Goal: Find specific page/section: Find specific page/section

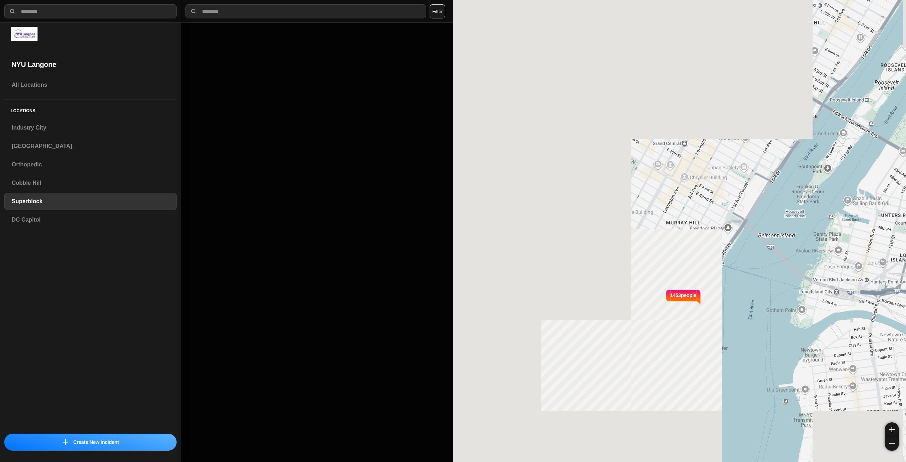
select select "*"
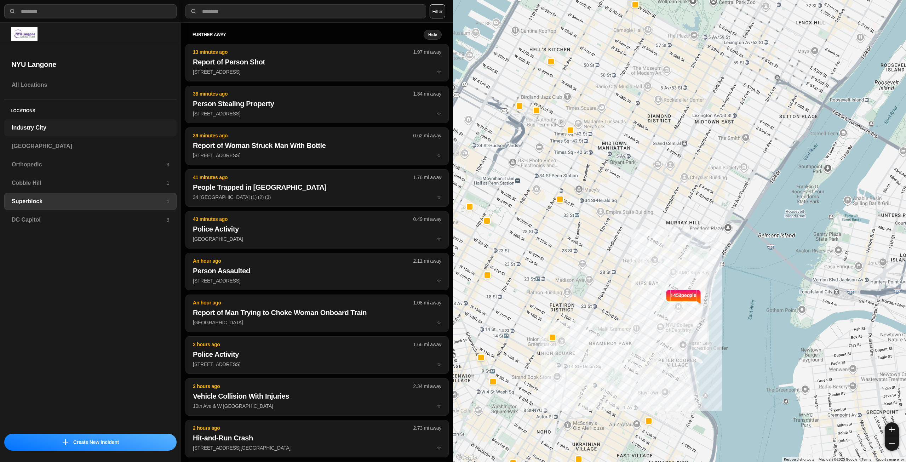
click at [70, 126] on h3 "Industry City" at bounding box center [91, 128] width 158 height 8
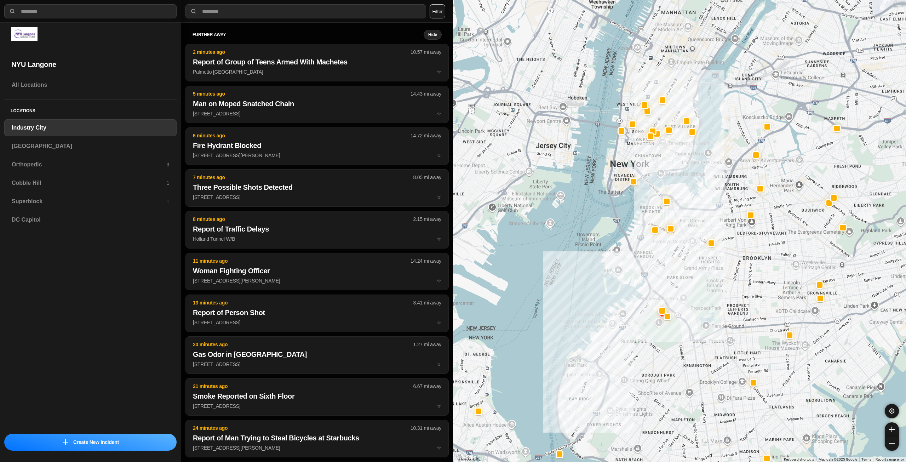
drag, startPoint x: 739, startPoint y: 259, endPoint x: 716, endPoint y: 286, distance: 35.4
click at [716, 286] on div at bounding box center [679, 231] width 453 height 462
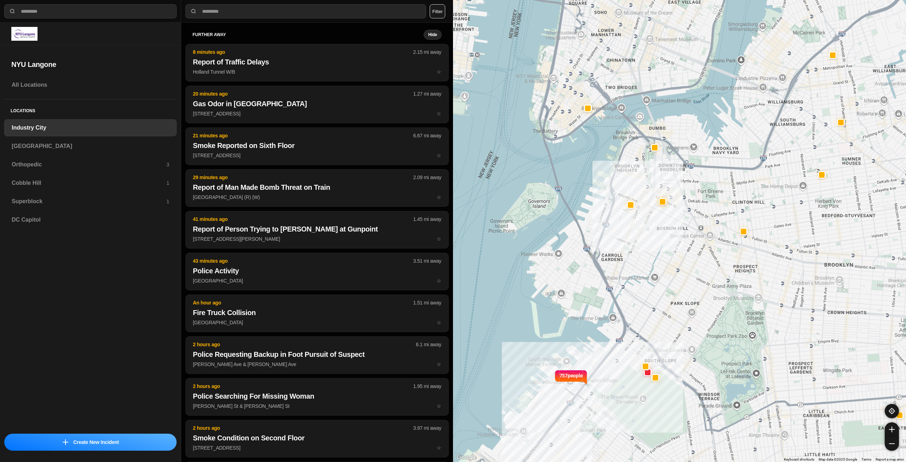
click at [658, 310] on div "757 people" at bounding box center [679, 231] width 453 height 462
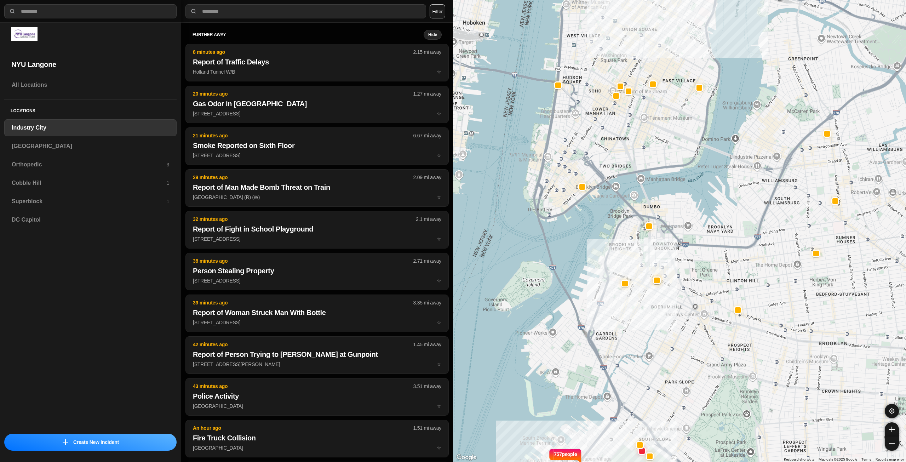
drag, startPoint x: 670, startPoint y: 311, endPoint x: 669, endPoint y: 321, distance: 10.3
click at [669, 321] on div "757 people" at bounding box center [679, 231] width 453 height 462
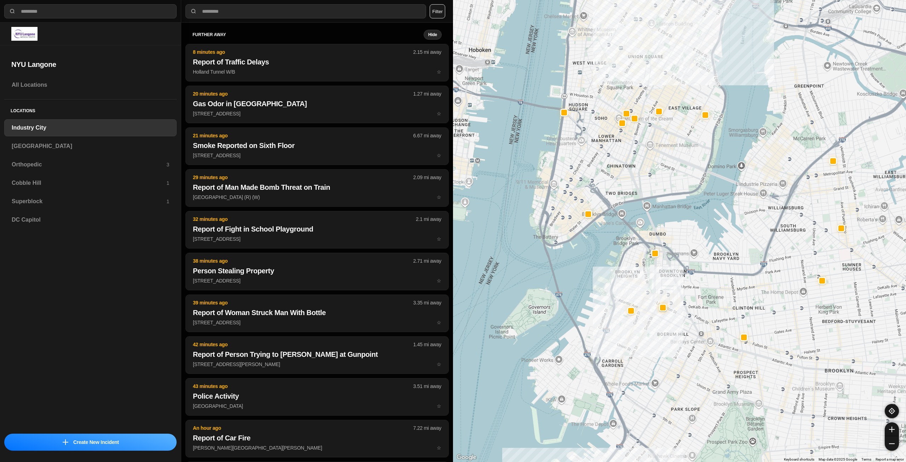
drag, startPoint x: 666, startPoint y: 210, endPoint x: 679, endPoint y: 259, distance: 51.5
click at [679, 259] on div "757 people" at bounding box center [679, 231] width 453 height 462
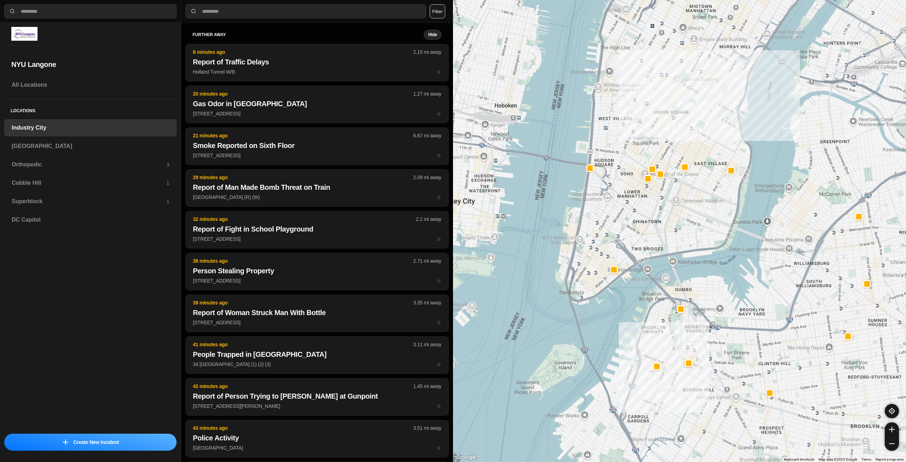
drag, startPoint x: 653, startPoint y: 230, endPoint x: 666, endPoint y: 243, distance: 18.0
click at [666, 243] on div "757 people" at bounding box center [679, 231] width 453 height 462
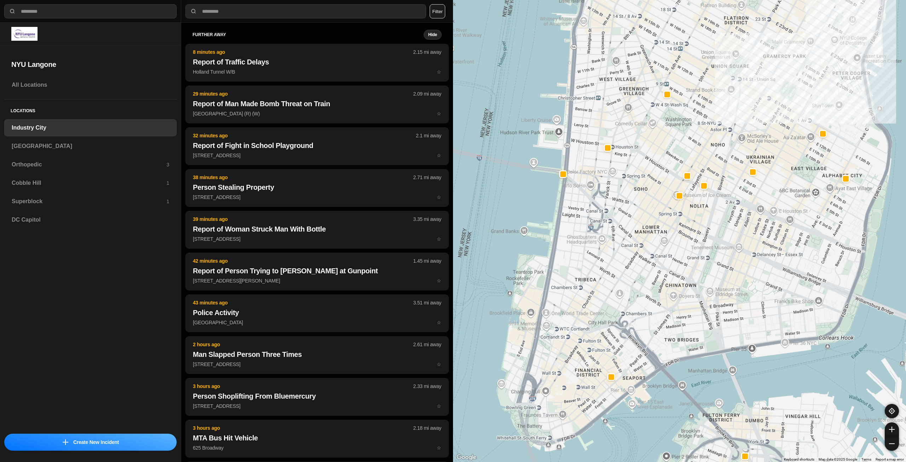
drag, startPoint x: 593, startPoint y: 188, endPoint x: 649, endPoint y: 267, distance: 96.9
click at [649, 267] on div "757 people" at bounding box center [679, 231] width 453 height 462
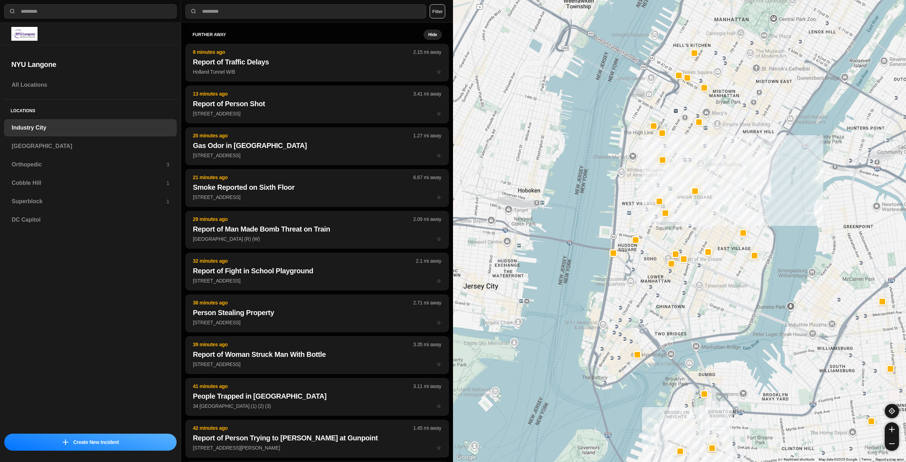
drag, startPoint x: 699, startPoint y: 265, endPoint x: 688, endPoint y: 298, distance: 34.0
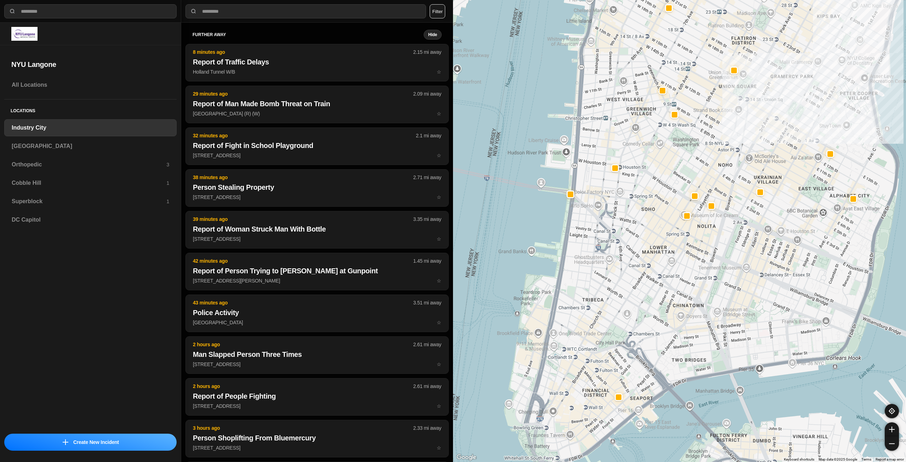
drag, startPoint x: 679, startPoint y: 312, endPoint x: 737, endPoint y: 293, distance: 61.0
click at [737, 293] on div "757 people" at bounding box center [679, 231] width 453 height 462
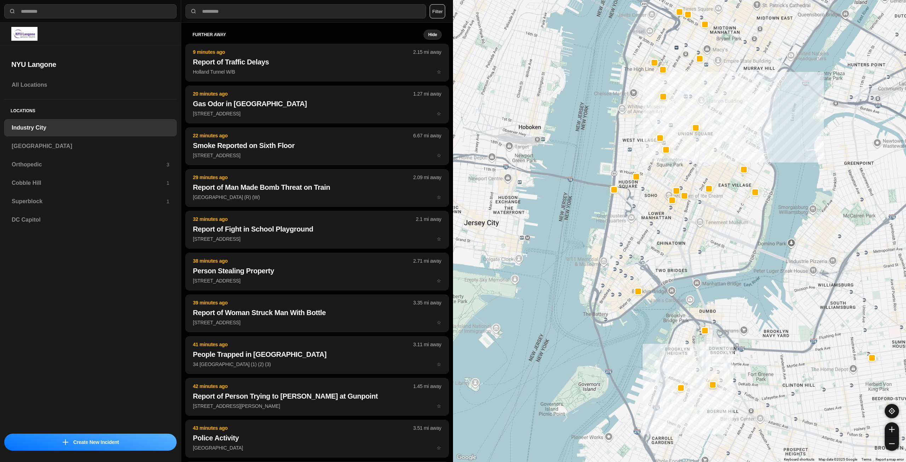
drag, startPoint x: 767, startPoint y: 422, endPoint x: 737, endPoint y: 338, distance: 88.7
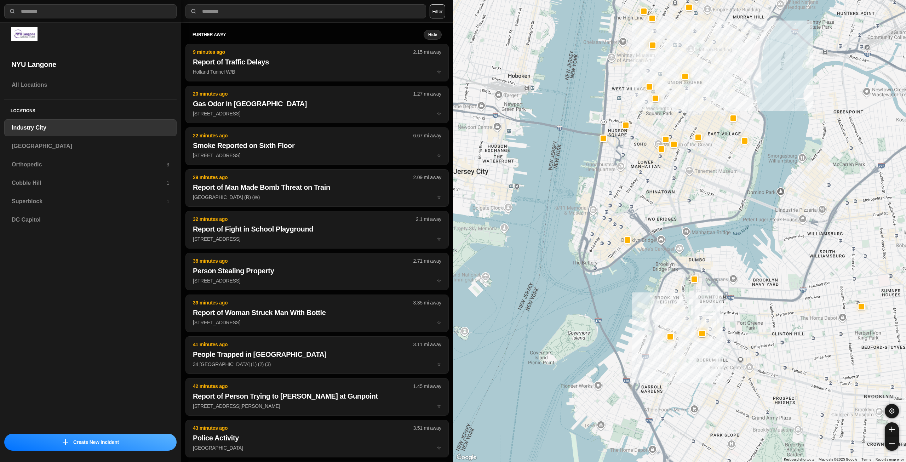
drag, startPoint x: 743, startPoint y: 394, endPoint x: 732, endPoint y: 346, distance: 48.9
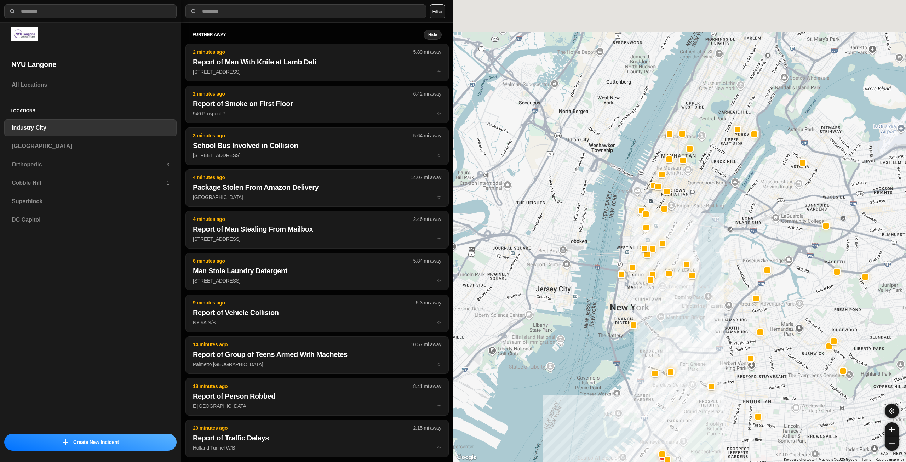
drag, startPoint x: 675, startPoint y: 300, endPoint x: 672, endPoint y: 307, distance: 7.6
click at [672, 307] on div at bounding box center [679, 231] width 453 height 462
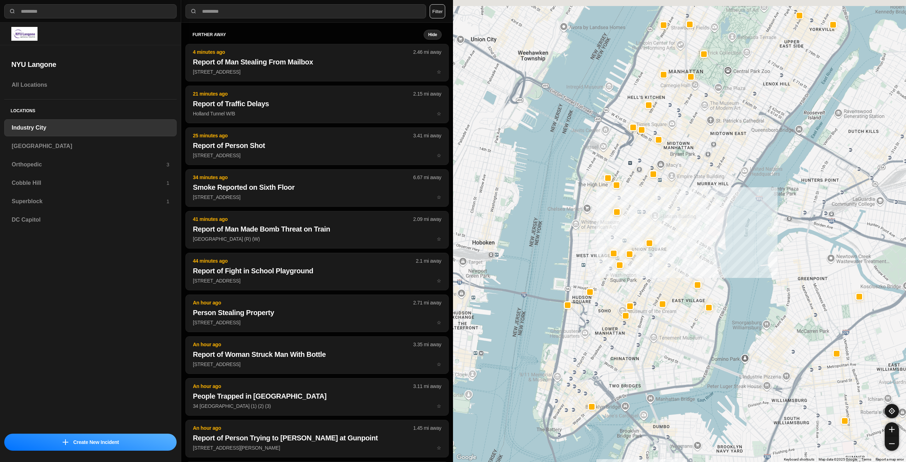
drag, startPoint x: 648, startPoint y: 253, endPoint x: 669, endPoint y: 265, distance: 23.1
click at [669, 265] on div "757 people" at bounding box center [679, 231] width 453 height 462
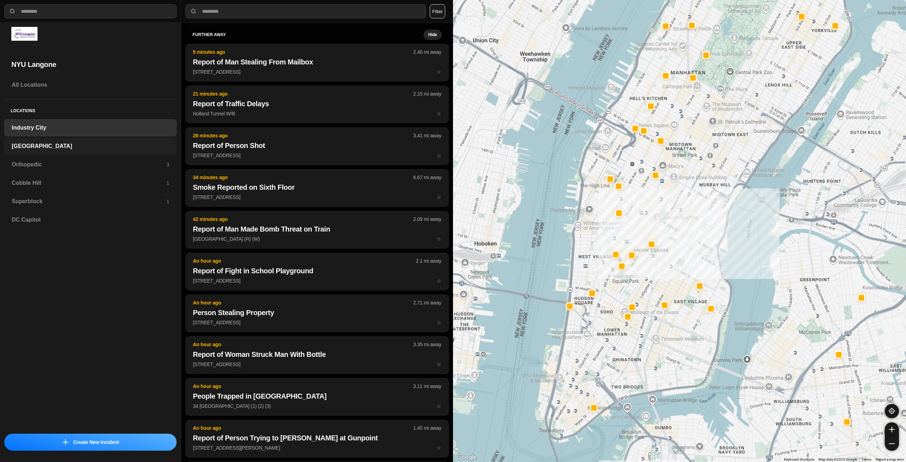
click at [94, 147] on h3 "[GEOGRAPHIC_DATA]" at bounding box center [91, 146] width 158 height 8
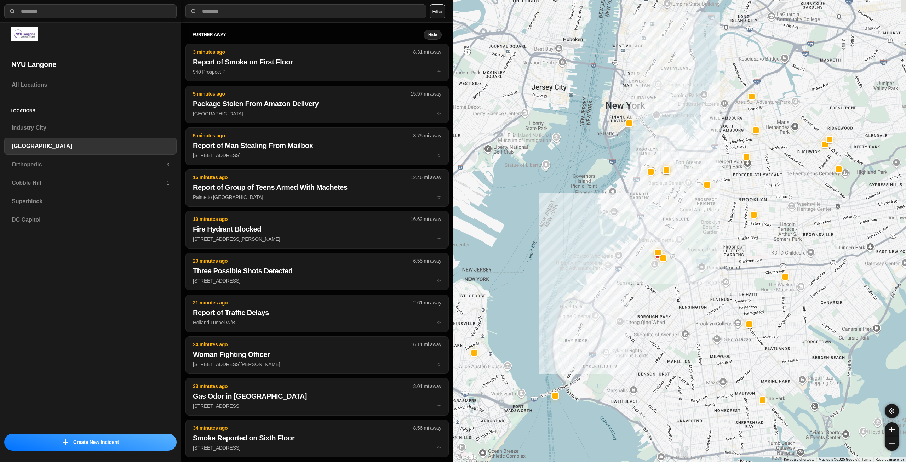
drag, startPoint x: 770, startPoint y: 164, endPoint x: 708, endPoint y: 246, distance: 102.9
click at [708, 246] on div at bounding box center [679, 231] width 453 height 462
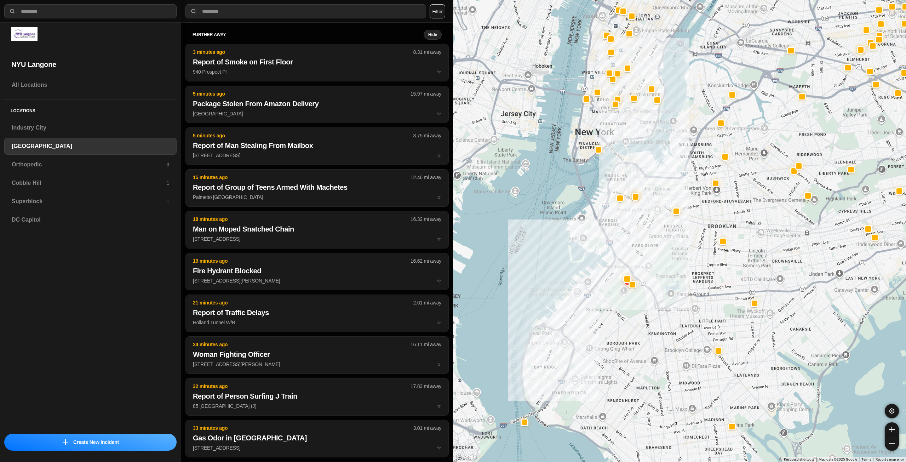
drag, startPoint x: 702, startPoint y: 237, endPoint x: 679, endPoint y: 255, distance: 29.2
click at [679, 255] on div at bounding box center [679, 231] width 453 height 462
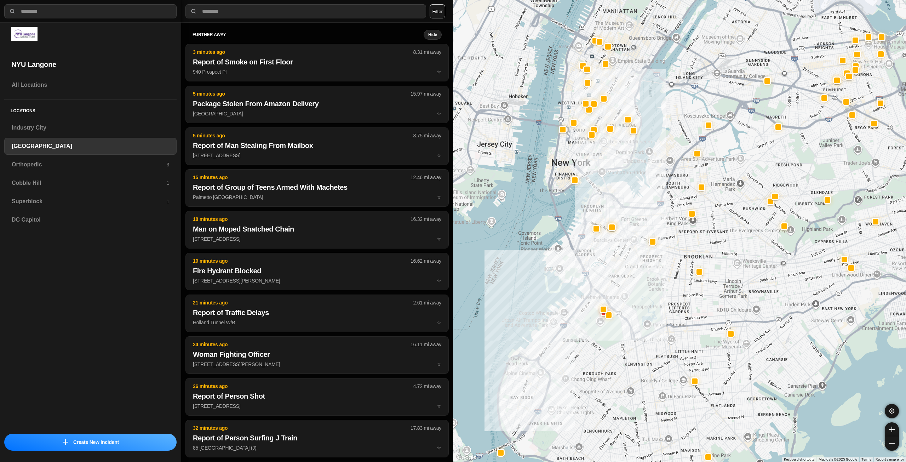
drag, startPoint x: 666, startPoint y: 253, endPoint x: 648, endPoint y: 274, distance: 27.3
click at [648, 274] on div at bounding box center [679, 231] width 453 height 462
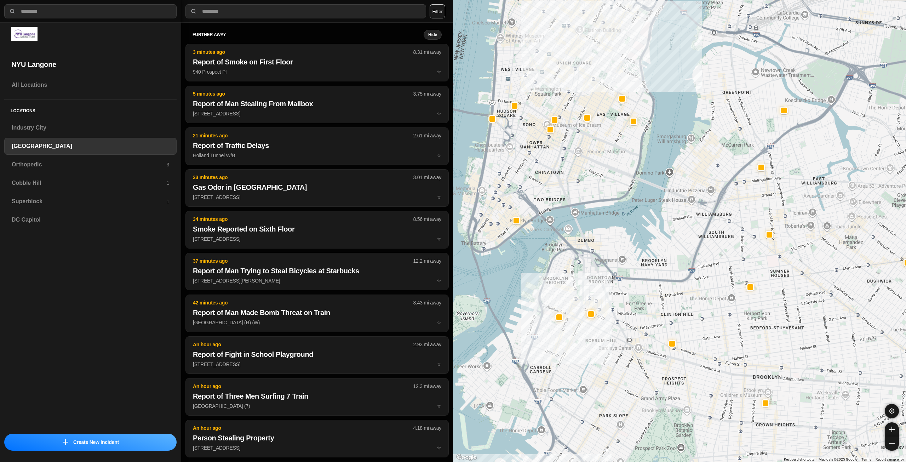
drag, startPoint x: 588, startPoint y: 157, endPoint x: 614, endPoint y: 239, distance: 86.1
click at [614, 239] on div "421 people" at bounding box center [679, 231] width 453 height 462
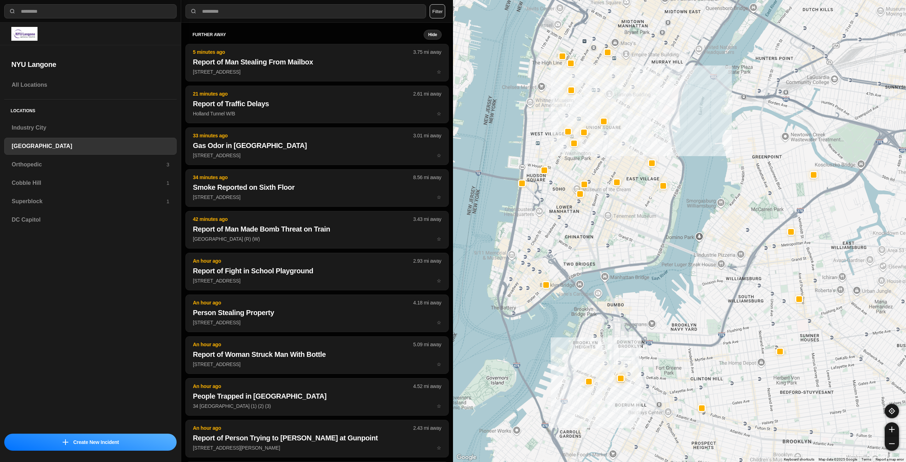
drag, startPoint x: 583, startPoint y: 192, endPoint x: 608, endPoint y: 244, distance: 57.9
click at [608, 244] on div "421 people" at bounding box center [679, 231] width 453 height 462
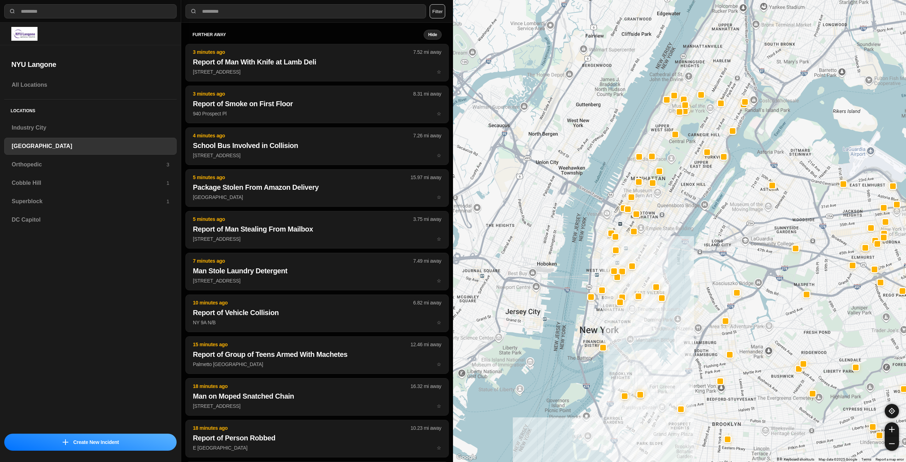
drag, startPoint x: 625, startPoint y: 263, endPoint x: 631, endPoint y: 310, distance: 47.5
click at [631, 310] on div at bounding box center [679, 231] width 453 height 462
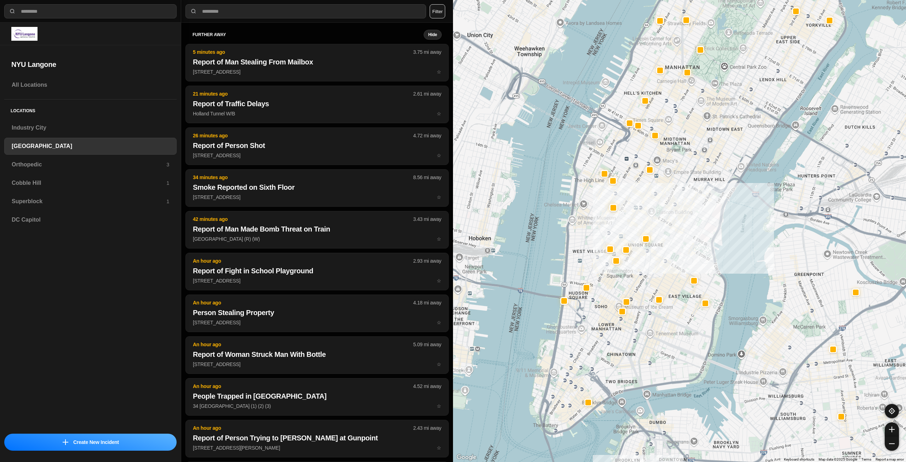
drag, startPoint x: 645, startPoint y: 278, endPoint x: 673, endPoint y: 235, distance: 52.1
click at [673, 235] on div "421 people" at bounding box center [679, 231] width 453 height 462
click at [89, 158] on div "Orthopedic 3" at bounding box center [90, 164] width 172 height 17
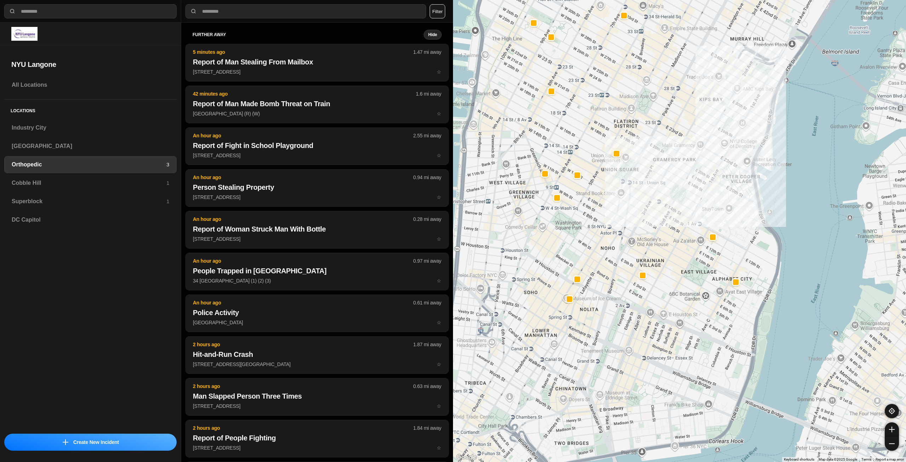
drag, startPoint x: 604, startPoint y: 319, endPoint x: 668, endPoint y: 282, distance: 74.1
click at [668, 282] on div at bounding box center [679, 231] width 453 height 462
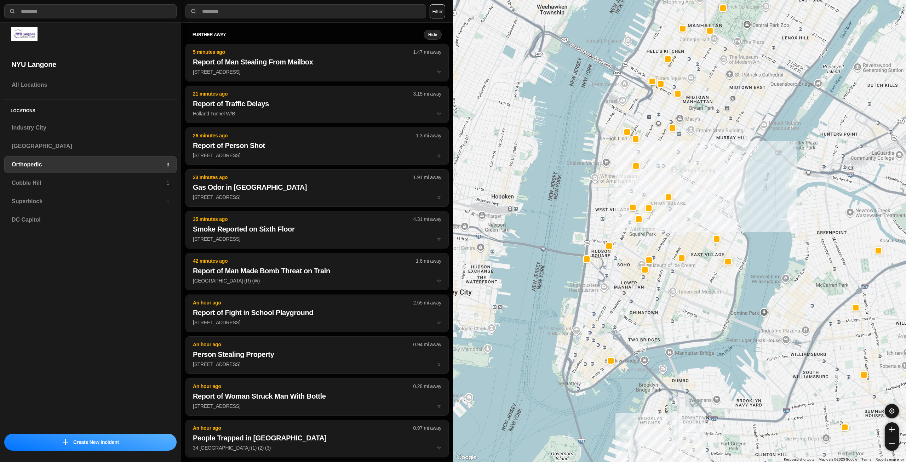
drag, startPoint x: 620, startPoint y: 322, endPoint x: 649, endPoint y: 302, distance: 34.7
click at [649, 302] on div at bounding box center [679, 231] width 453 height 462
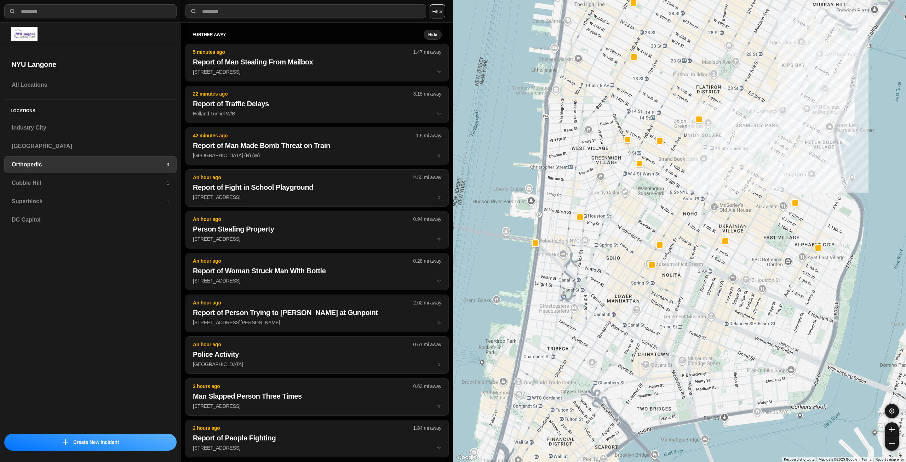
drag, startPoint x: 636, startPoint y: 365, endPoint x: 680, endPoint y: 322, distance: 61.1
click at [680, 322] on div at bounding box center [679, 231] width 453 height 462
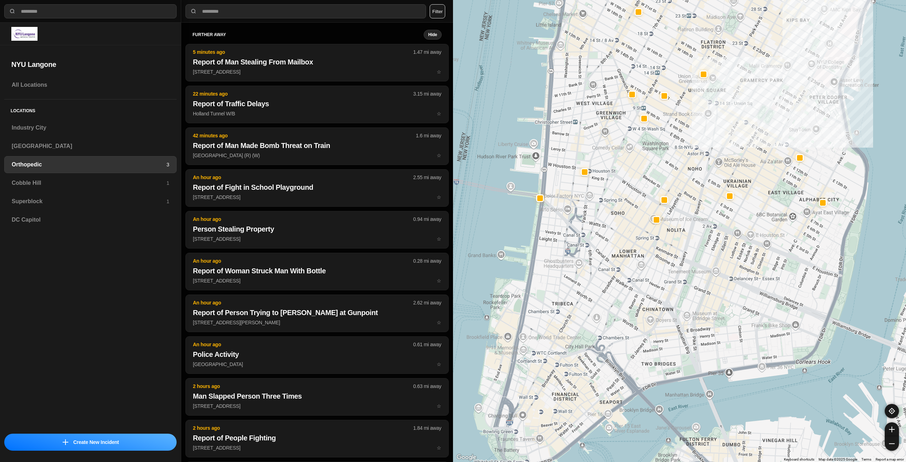
drag, startPoint x: 680, startPoint y: 321, endPoint x: 684, endPoint y: 276, distance: 45.9
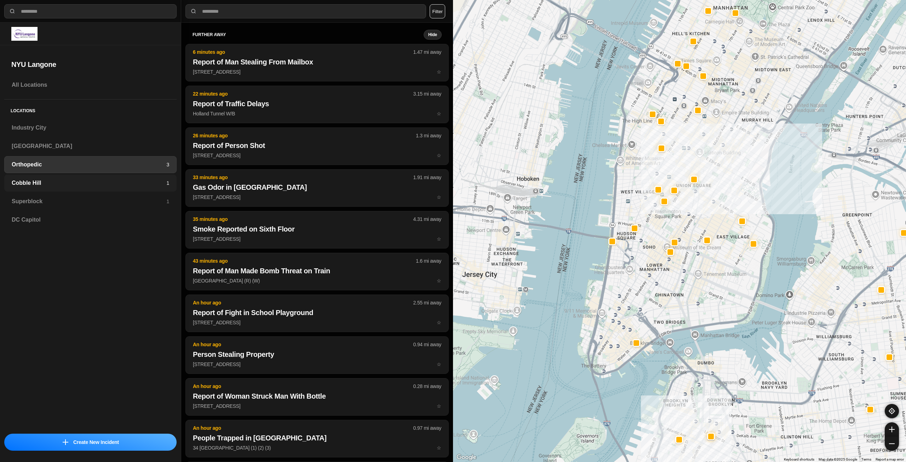
click at [116, 186] on h3 "Cobble Hill" at bounding box center [89, 183] width 155 height 8
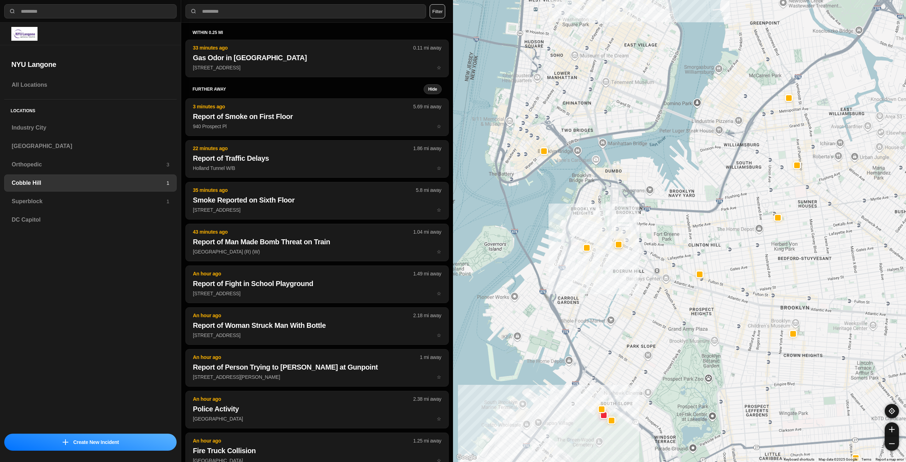
drag, startPoint x: 603, startPoint y: 177, endPoint x: 602, endPoint y: 187, distance: 9.6
click at [602, 187] on div at bounding box center [679, 231] width 453 height 462
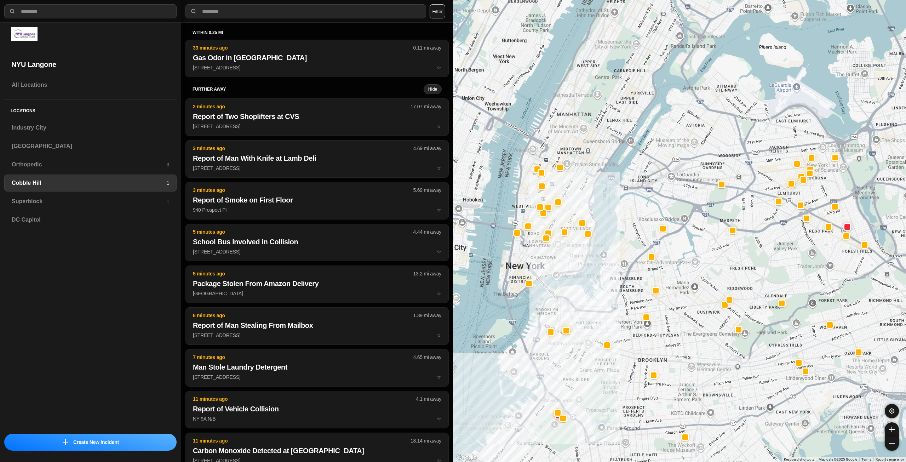
drag, startPoint x: 605, startPoint y: 133, endPoint x: 567, endPoint y: 265, distance: 137.0
click at [567, 265] on div at bounding box center [679, 231] width 453 height 462
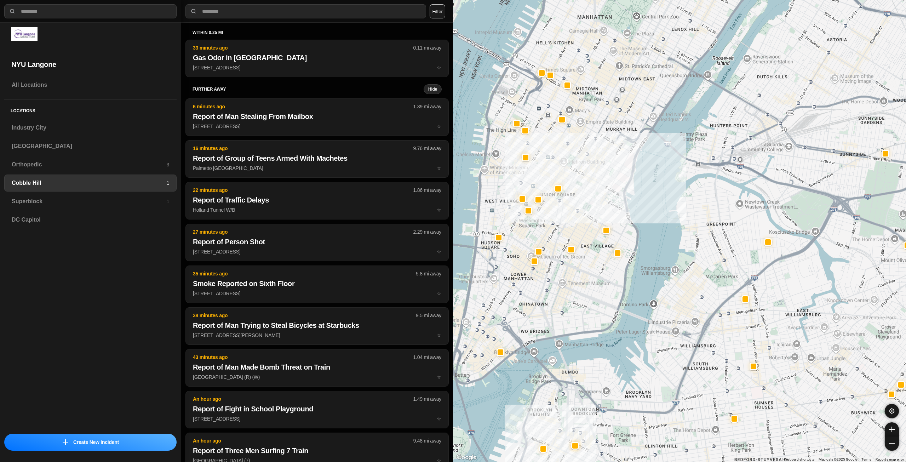
drag, startPoint x: 561, startPoint y: 245, endPoint x: 580, endPoint y: 312, distance: 69.7
click at [580, 312] on div at bounding box center [679, 231] width 453 height 462
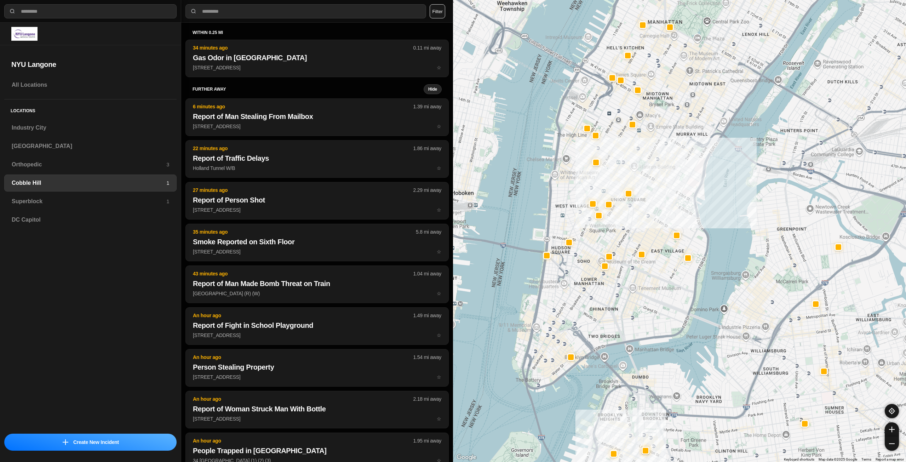
drag, startPoint x: 546, startPoint y: 299, endPoint x: 618, endPoint y: 304, distance: 72.4
click at [618, 304] on div at bounding box center [679, 231] width 453 height 462
click at [144, 201] on h3 "Superblock" at bounding box center [89, 201] width 155 height 8
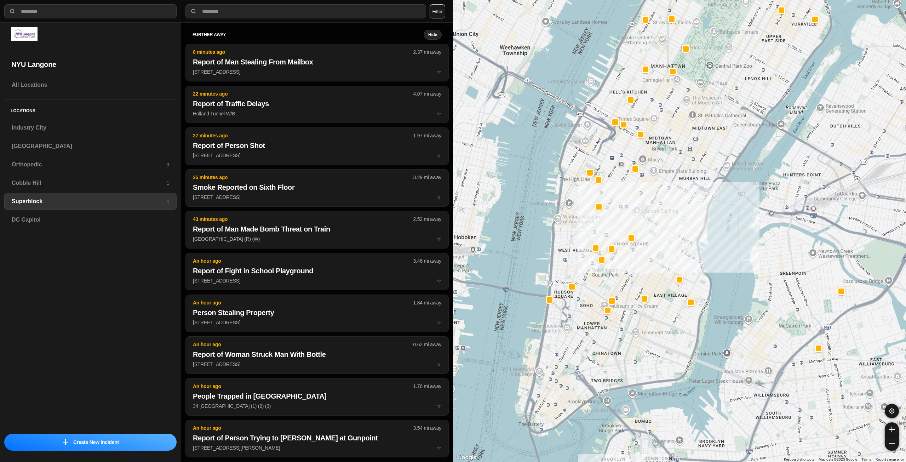
drag, startPoint x: 573, startPoint y: 394, endPoint x: 630, endPoint y: 319, distance: 93.5
click at [630, 319] on div at bounding box center [679, 231] width 453 height 462
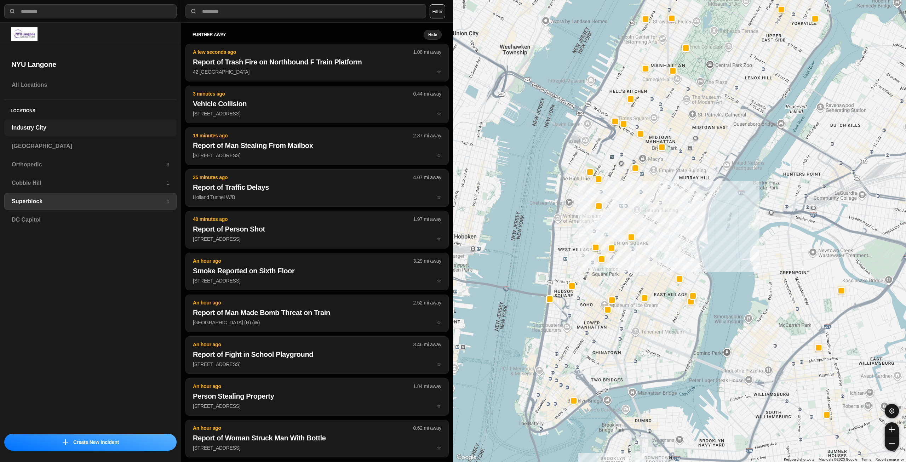
click at [74, 128] on h3 "Industry City" at bounding box center [91, 128] width 158 height 8
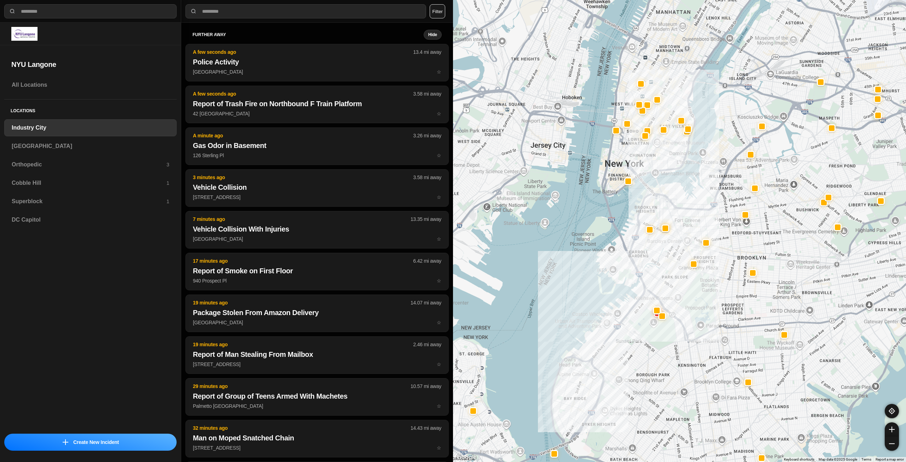
drag, startPoint x: 731, startPoint y: 229, endPoint x: 703, endPoint y: 300, distance: 76.0
click at [703, 300] on div at bounding box center [679, 231] width 453 height 462
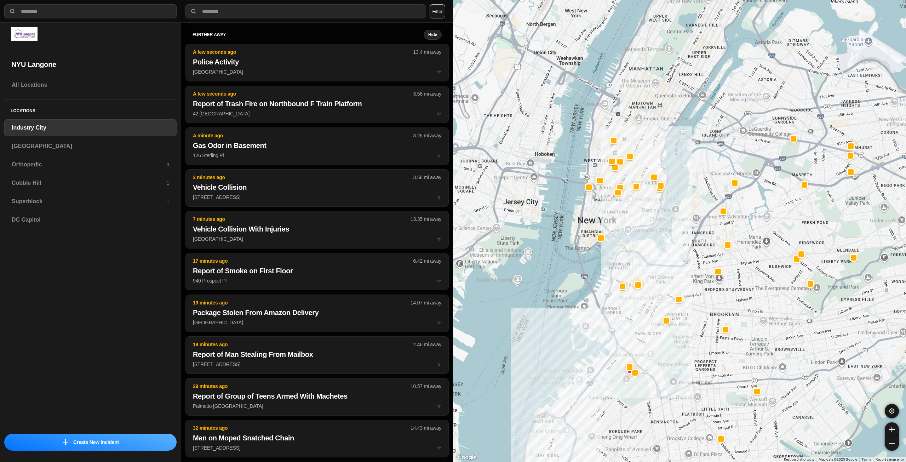
drag, startPoint x: 669, startPoint y: 252, endPoint x: 661, endPoint y: 269, distance: 17.9
click at [661, 269] on div at bounding box center [679, 231] width 453 height 462
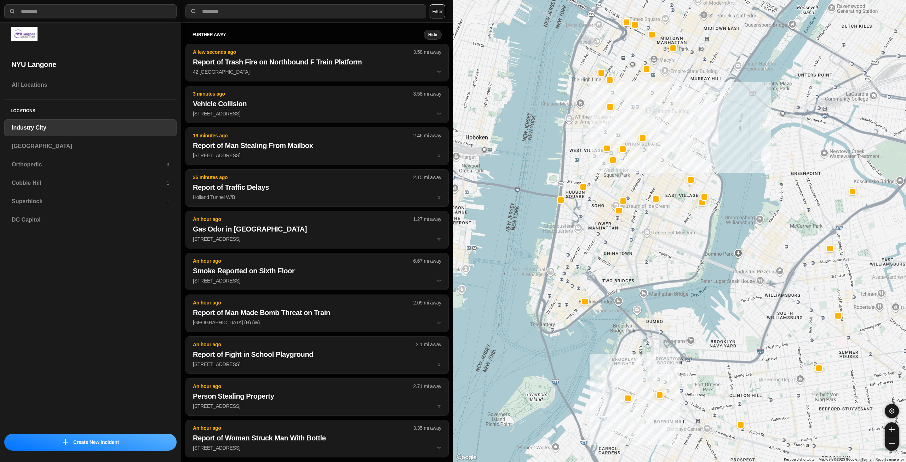
drag, startPoint x: 627, startPoint y: 185, endPoint x: 660, endPoint y: 278, distance: 98.3
click at [660, 278] on div "757 people" at bounding box center [679, 231] width 453 height 462
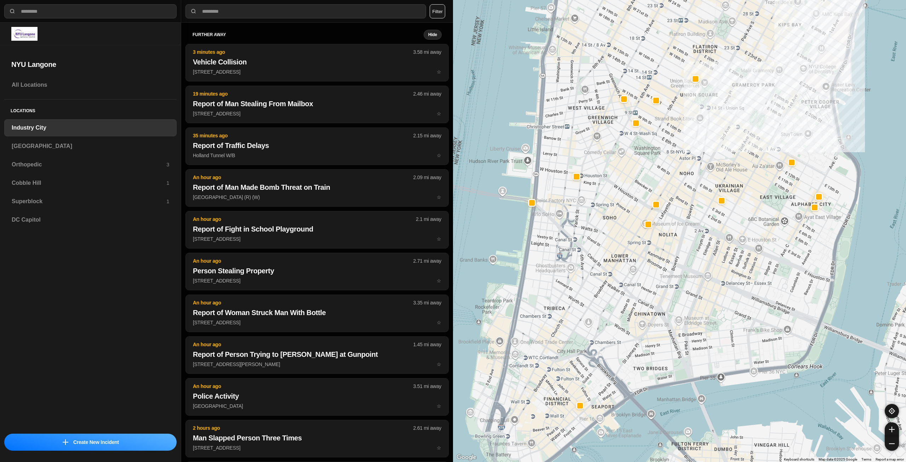
drag, startPoint x: 630, startPoint y: 244, endPoint x: 699, endPoint y: 314, distance: 98.1
click at [699, 314] on div "757 people" at bounding box center [679, 231] width 453 height 462
click at [58, 143] on h3 "[GEOGRAPHIC_DATA]" at bounding box center [91, 146] width 158 height 8
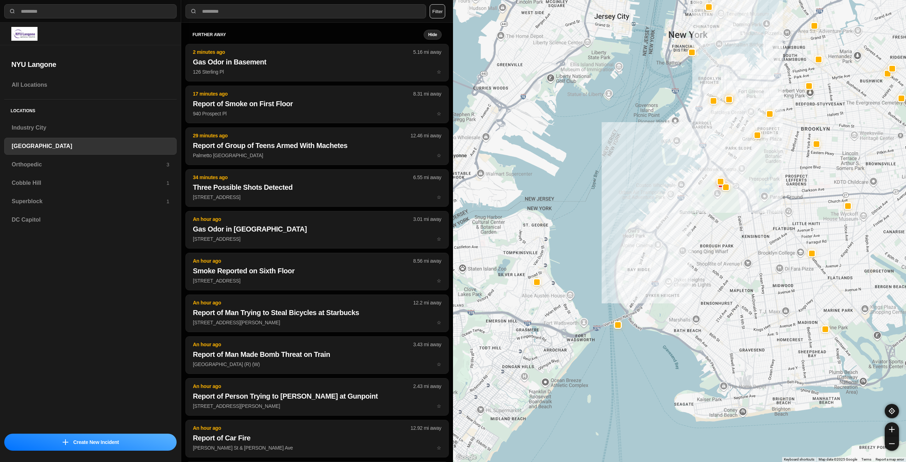
drag, startPoint x: 722, startPoint y: 293, endPoint x: 662, endPoint y: 347, distance: 81.5
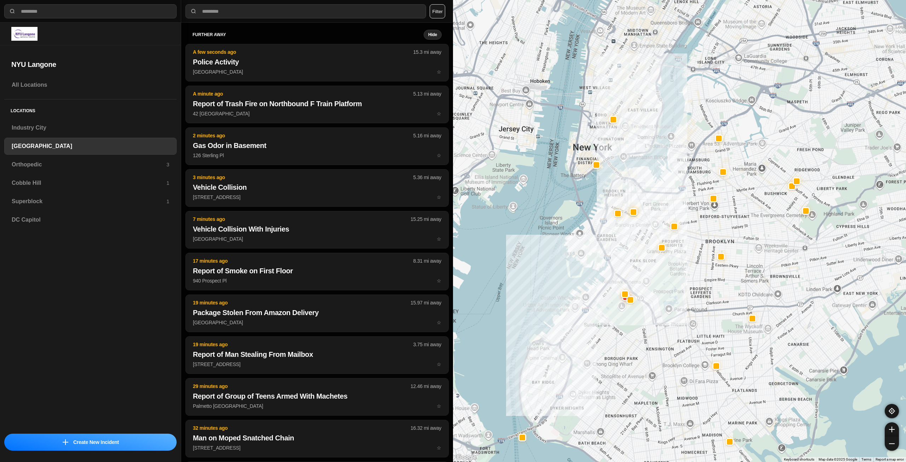
drag, startPoint x: 681, startPoint y: 324, endPoint x: 674, endPoint y: 336, distance: 14.0
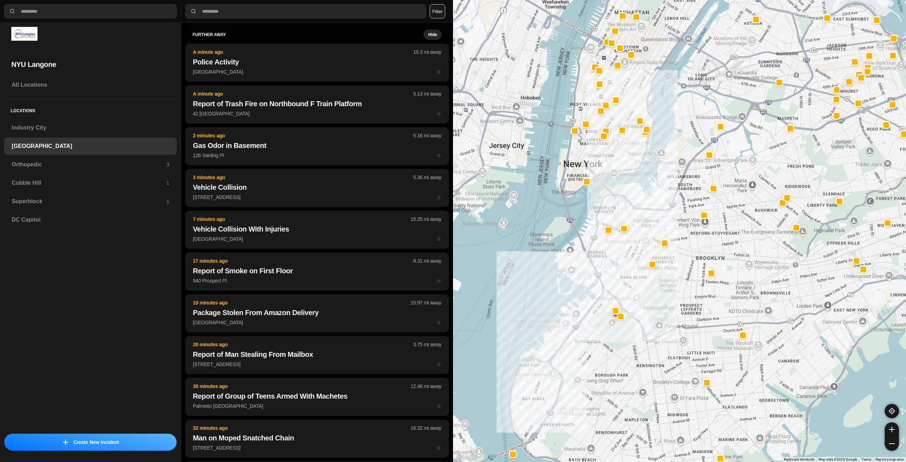
drag, startPoint x: 667, startPoint y: 329, endPoint x: 636, endPoint y: 366, distance: 48.2
click at [636, 366] on div at bounding box center [679, 231] width 453 height 462
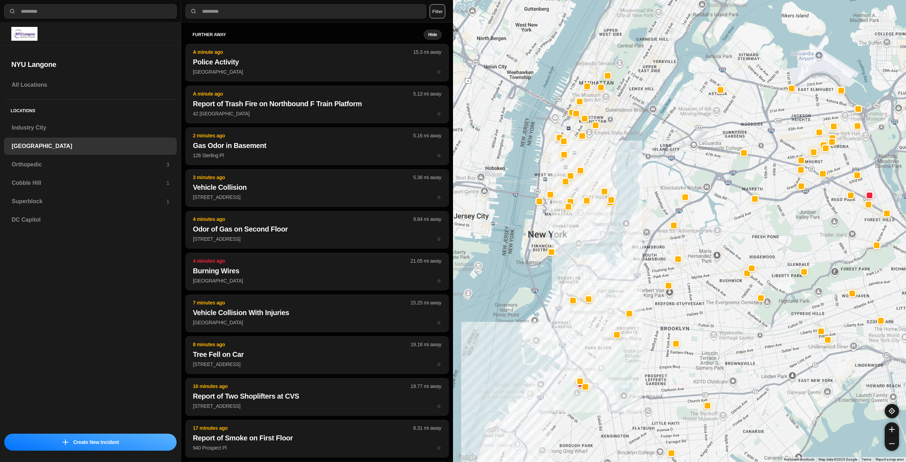
drag, startPoint x: 650, startPoint y: 344, endPoint x: 642, endPoint y: 378, distance: 34.6
click at [642, 378] on div at bounding box center [679, 231] width 453 height 462
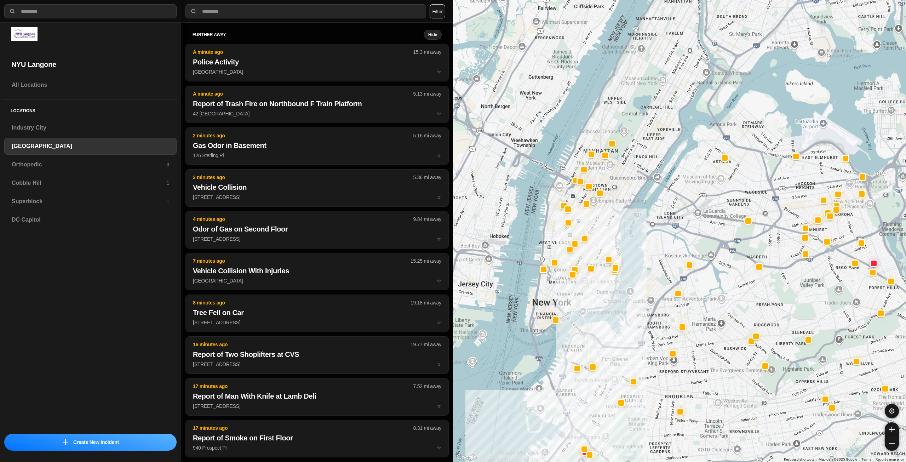
drag, startPoint x: 619, startPoint y: 277, endPoint x: 623, endPoint y: 344, distance: 67.4
click at [623, 344] on div at bounding box center [679, 231] width 453 height 462
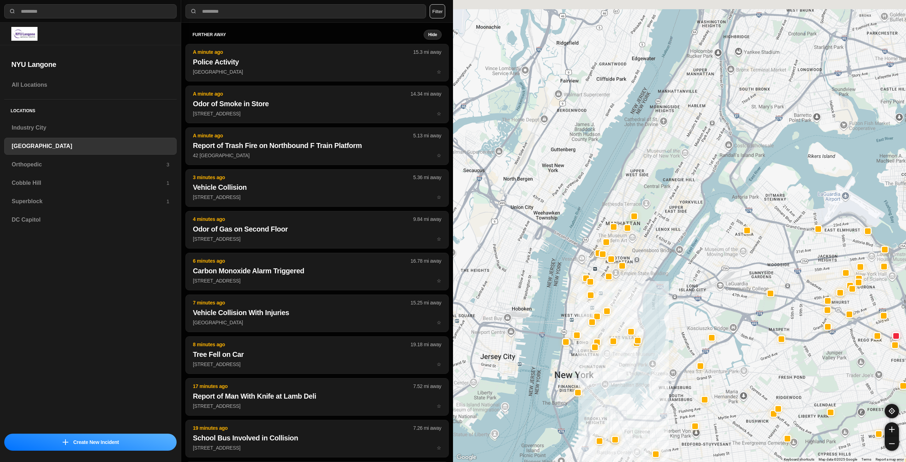
drag, startPoint x: 601, startPoint y: 299, endPoint x: 625, endPoint y: 374, distance: 78.7
click at [625, 374] on div at bounding box center [679, 231] width 453 height 462
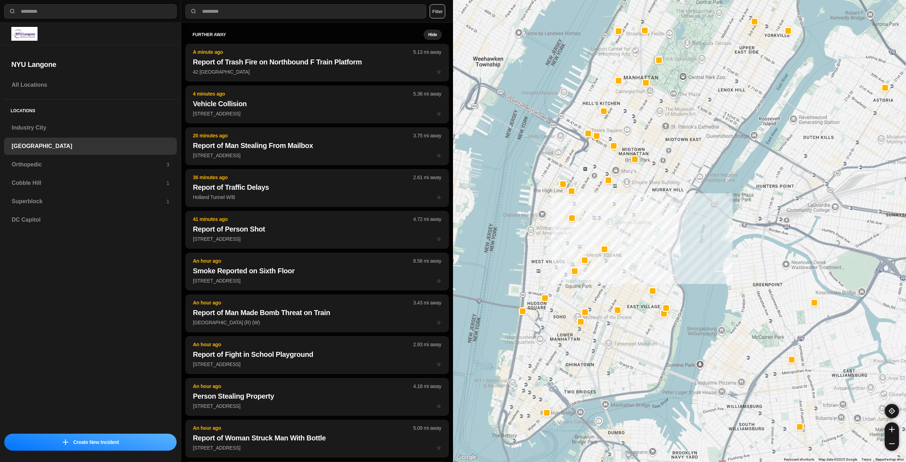
drag, startPoint x: 584, startPoint y: 371, endPoint x: 640, endPoint y: 335, distance: 66.2
click at [640, 335] on div "421 people" at bounding box center [679, 231] width 453 height 462
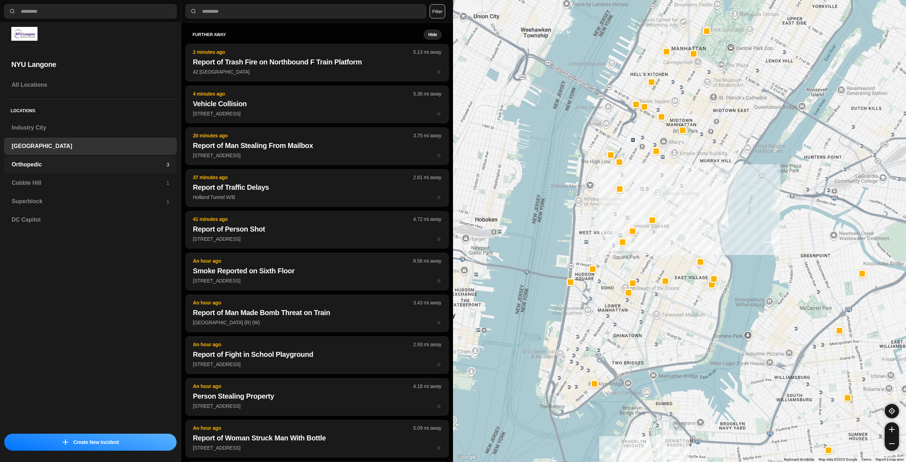
click at [103, 162] on h3 "Orthopedic" at bounding box center [89, 164] width 155 height 8
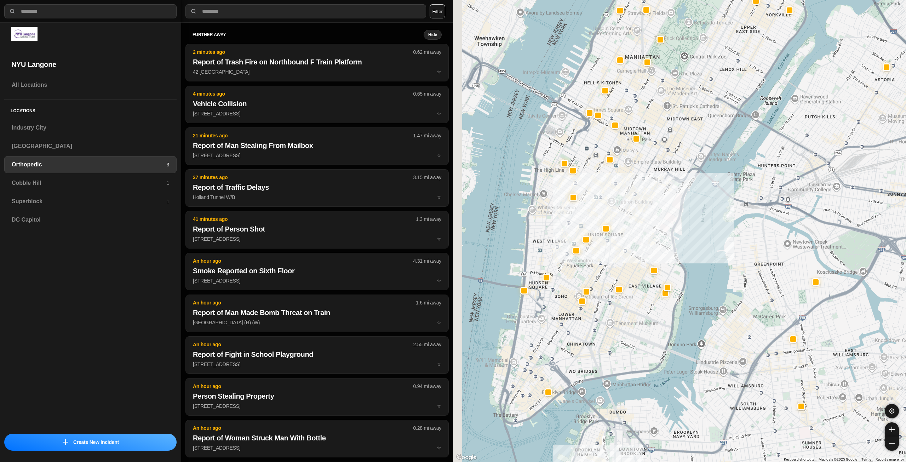
drag, startPoint x: 589, startPoint y: 351, endPoint x: 614, endPoint y: 335, distance: 30.1
click at [614, 335] on div at bounding box center [679, 231] width 453 height 462
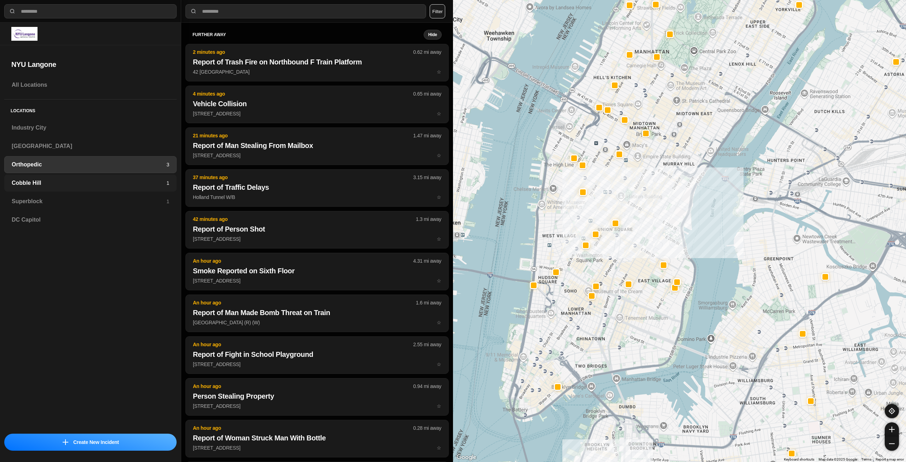
click at [86, 182] on h3 "Cobble Hill" at bounding box center [89, 183] width 155 height 8
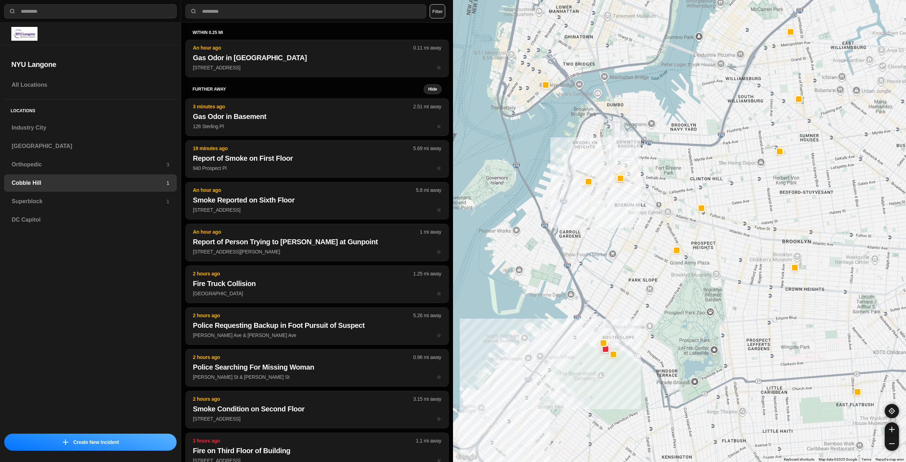
drag, startPoint x: 630, startPoint y: 120, endPoint x: 608, endPoint y: 285, distance: 166.4
click at [608, 285] on div at bounding box center [679, 231] width 453 height 462
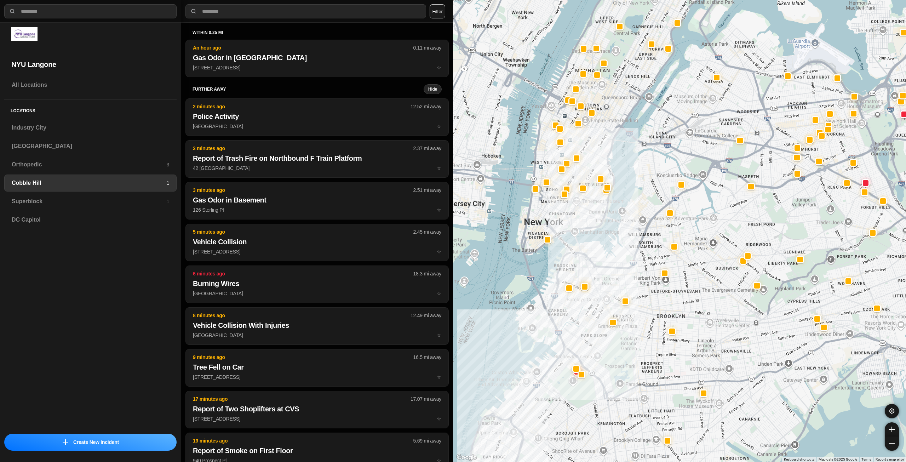
drag, startPoint x: 587, startPoint y: 206, endPoint x: 562, endPoint y: 277, distance: 75.5
click at [562, 277] on div at bounding box center [679, 231] width 453 height 462
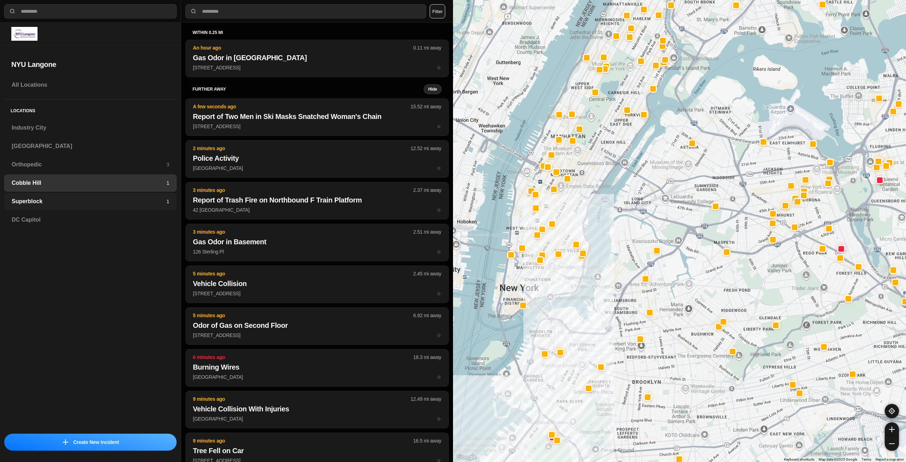
click at [150, 198] on h3 "Superblock" at bounding box center [89, 201] width 155 height 8
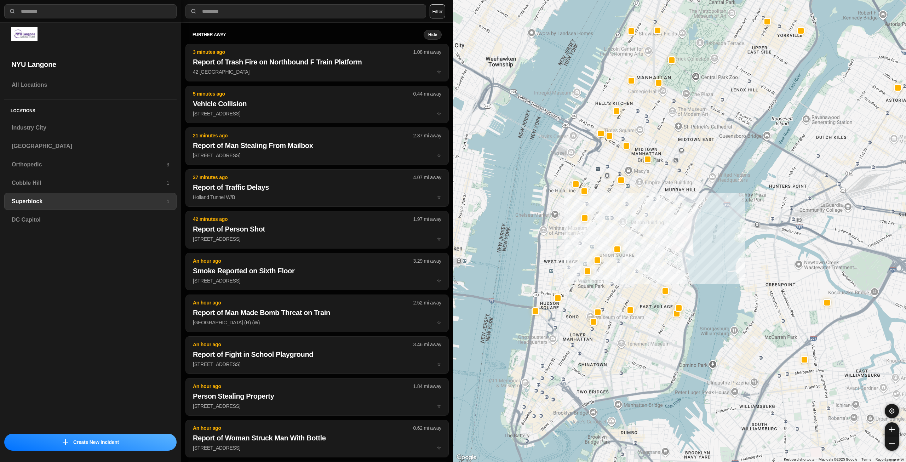
drag, startPoint x: 591, startPoint y: 386, endPoint x: 633, endPoint y: 318, distance: 80.1
click at [633, 318] on div at bounding box center [679, 231] width 453 height 462
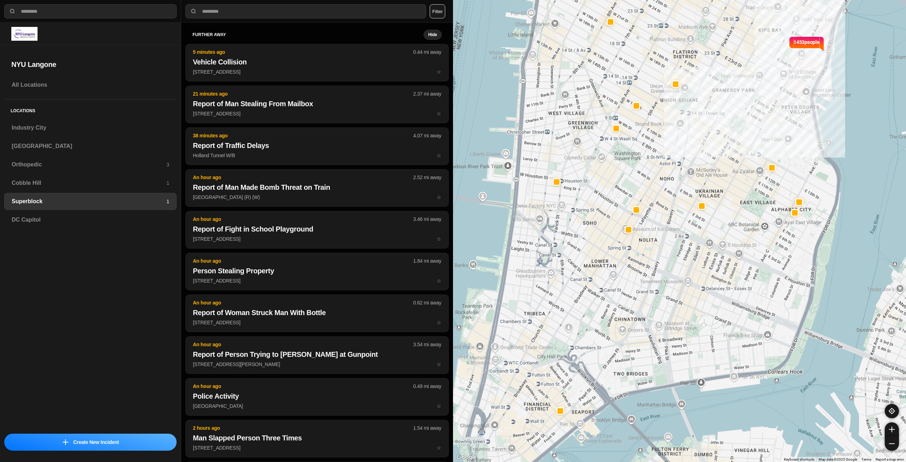
drag, startPoint x: 636, startPoint y: 360, endPoint x: 723, endPoint y: 325, distance: 94.5
click at [723, 325] on div "1453 people" at bounding box center [679, 231] width 453 height 462
